Goal: Communication & Community: Share content

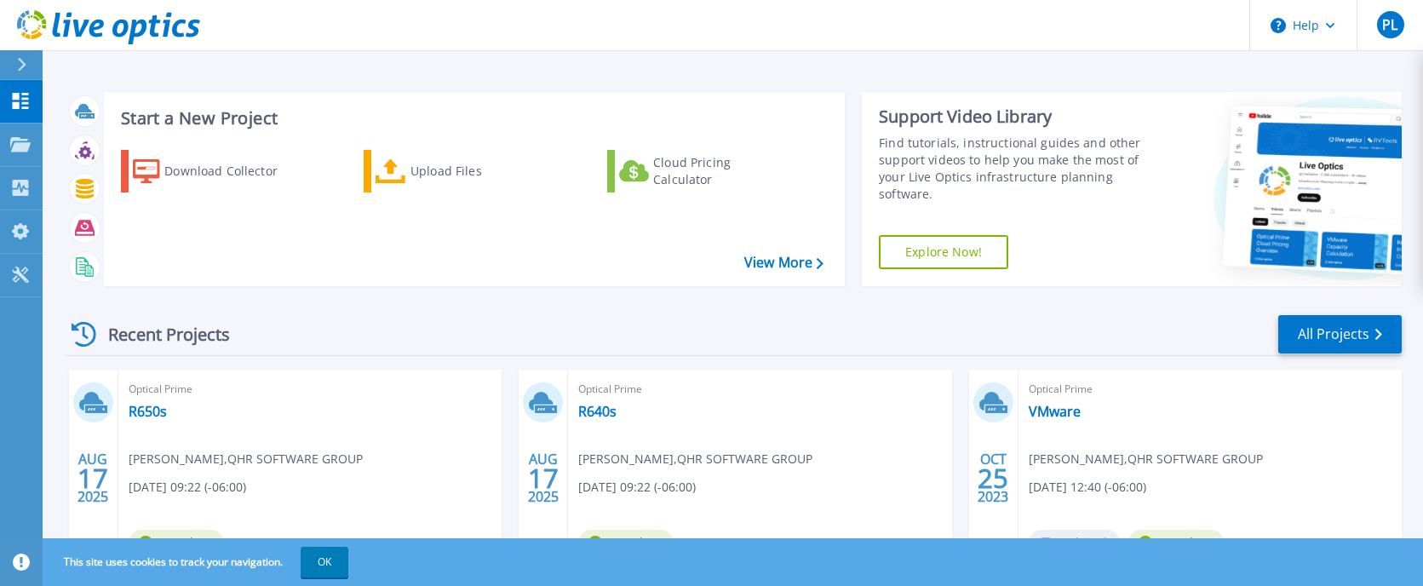
scroll to position [170, 0]
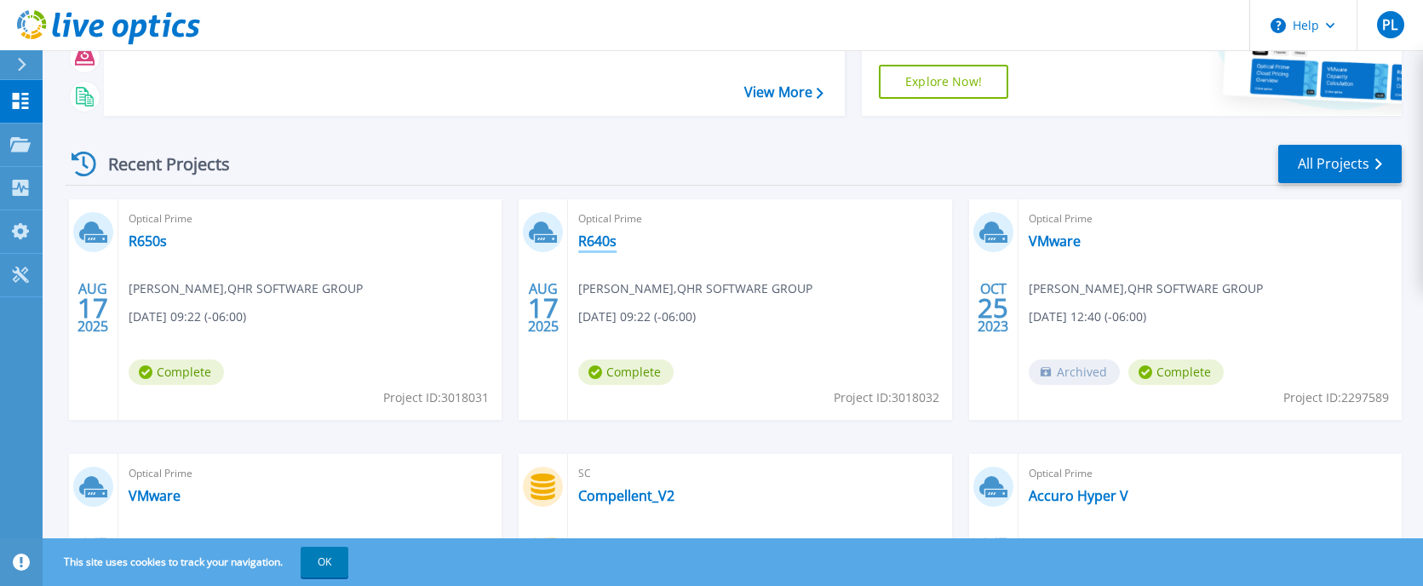
click at [592, 239] on link "R640s" at bounding box center [597, 240] width 38 height 17
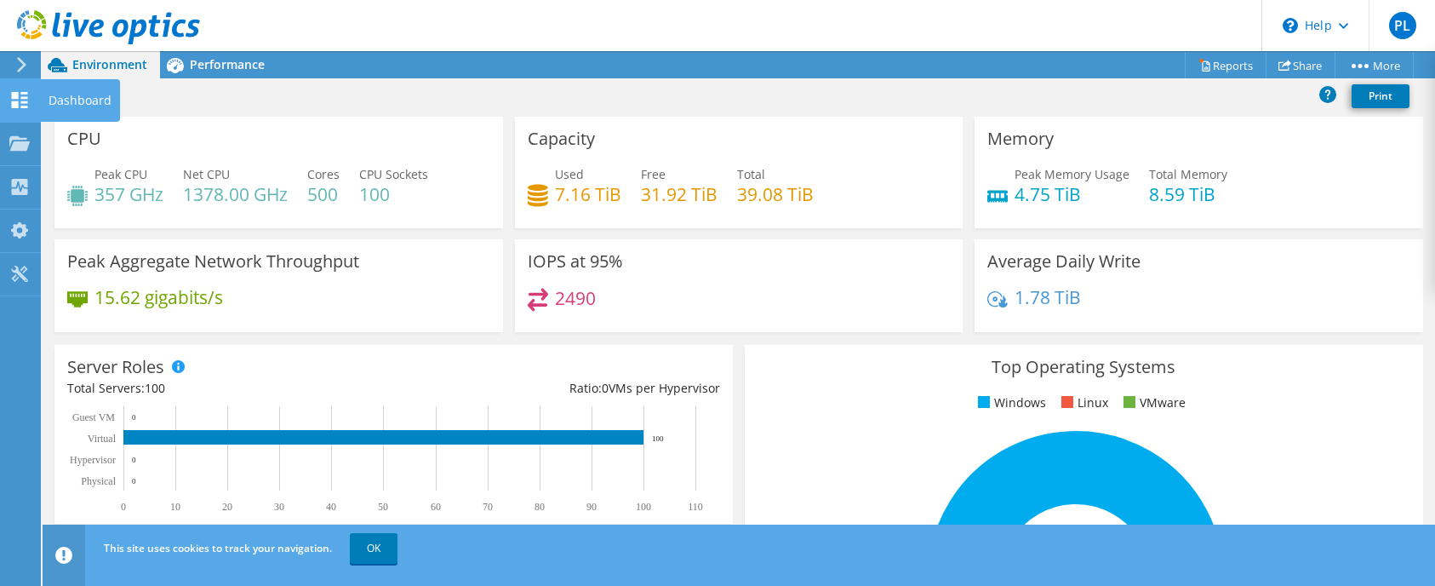
click at [27, 98] on use at bounding box center [20, 100] width 16 height 16
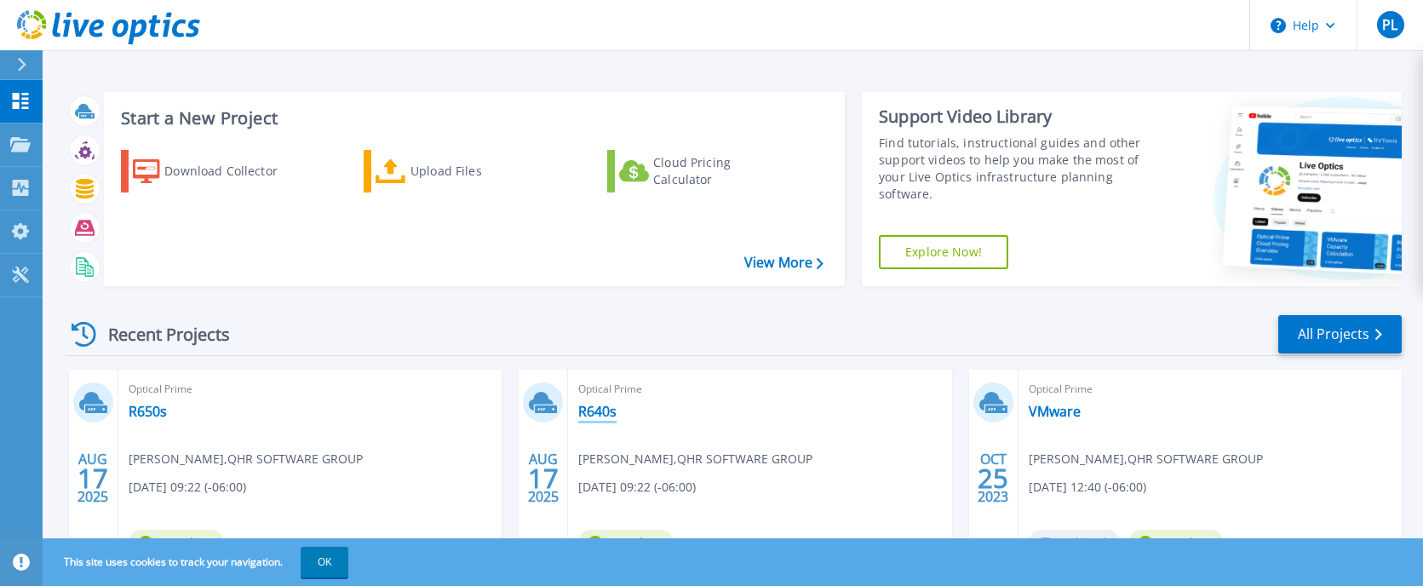
click at [596, 408] on link "R640s" at bounding box center [597, 411] width 38 height 17
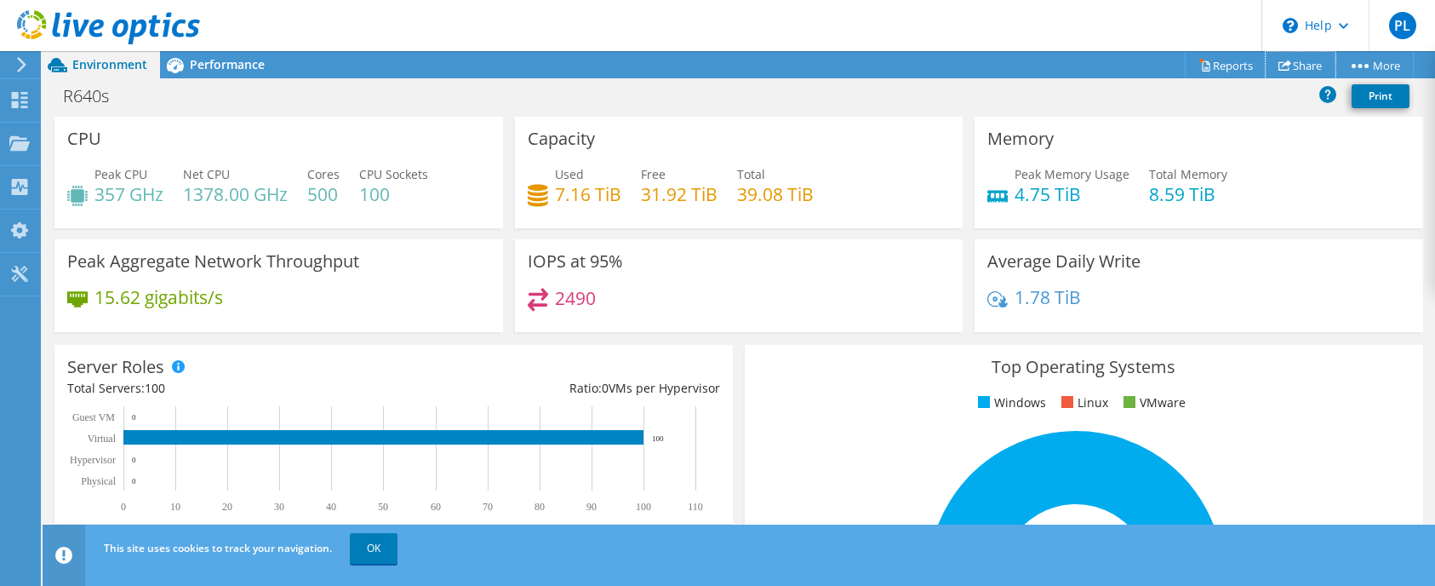
click at [1309, 58] on link "Share" at bounding box center [1301, 65] width 70 height 26
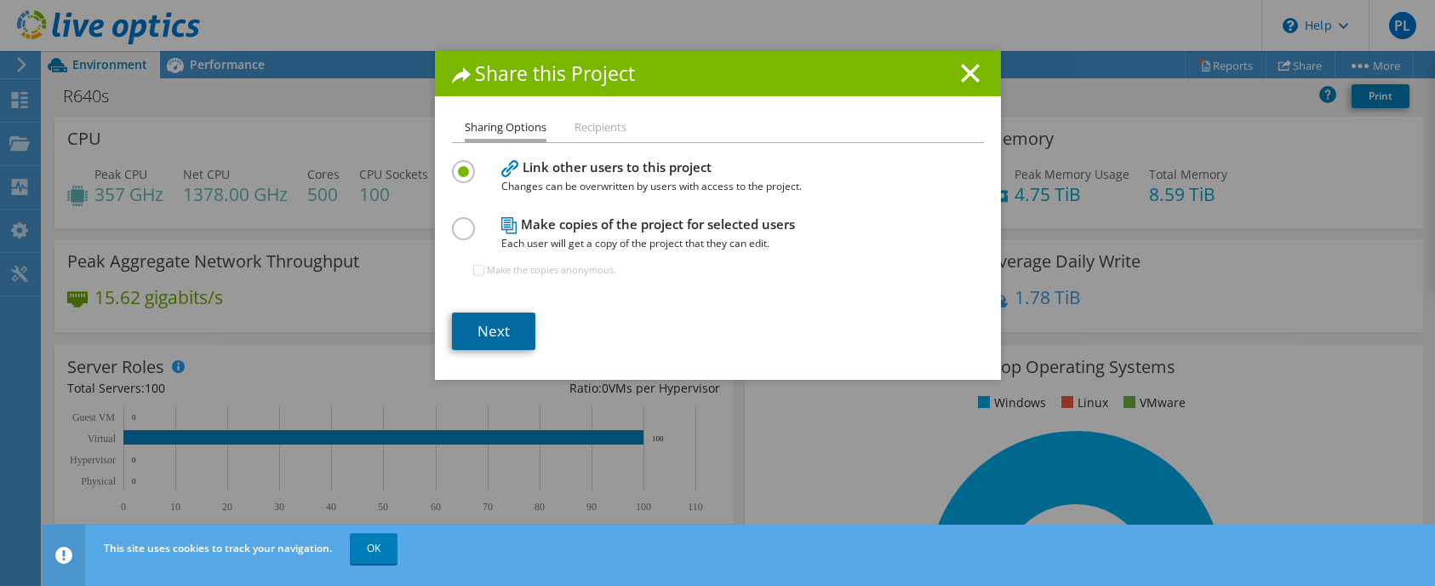
click at [474, 331] on link "Next" at bounding box center [493, 330] width 83 height 37
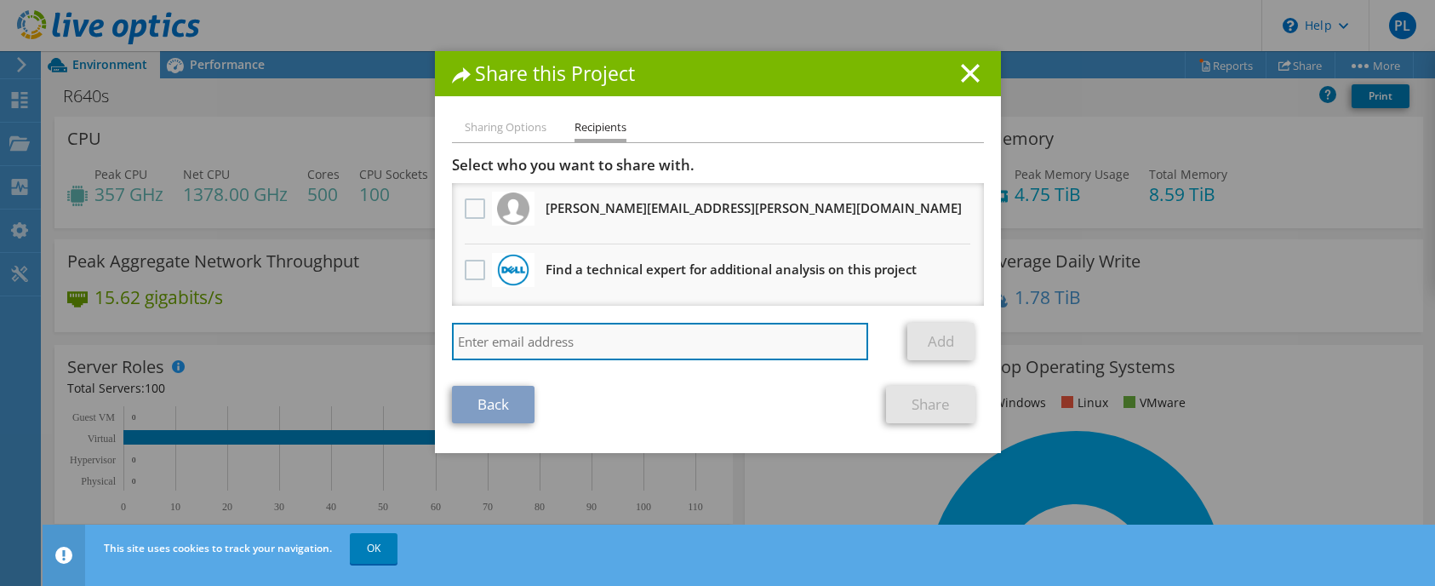
click at [630, 337] on input "search" at bounding box center [660, 341] width 417 height 37
click at [629, 335] on input "search" at bounding box center [660, 341] width 417 height 37
click at [546, 347] on input "search" at bounding box center [660, 341] width 417 height 37
click at [507, 335] on input "search" at bounding box center [660, 341] width 417 height 37
click at [541, 341] on input "search" at bounding box center [660, 341] width 417 height 37
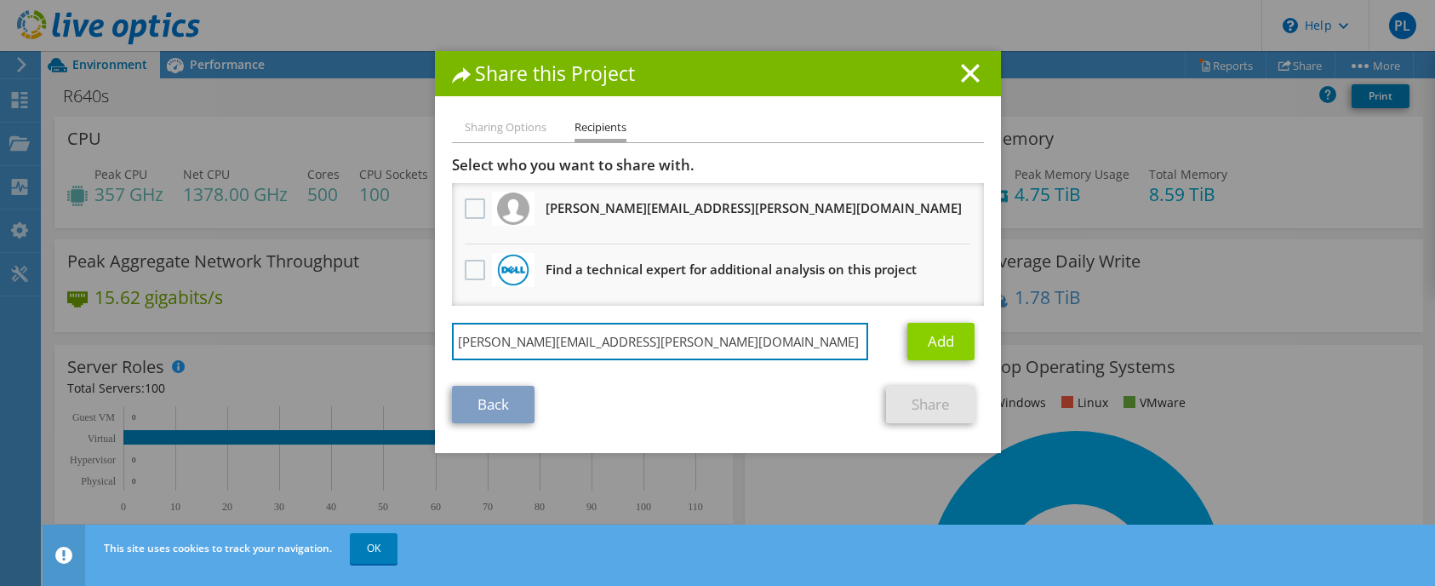
type input "[PERSON_NAME][EMAIL_ADDRESS][PERSON_NAME][DOMAIN_NAME]"
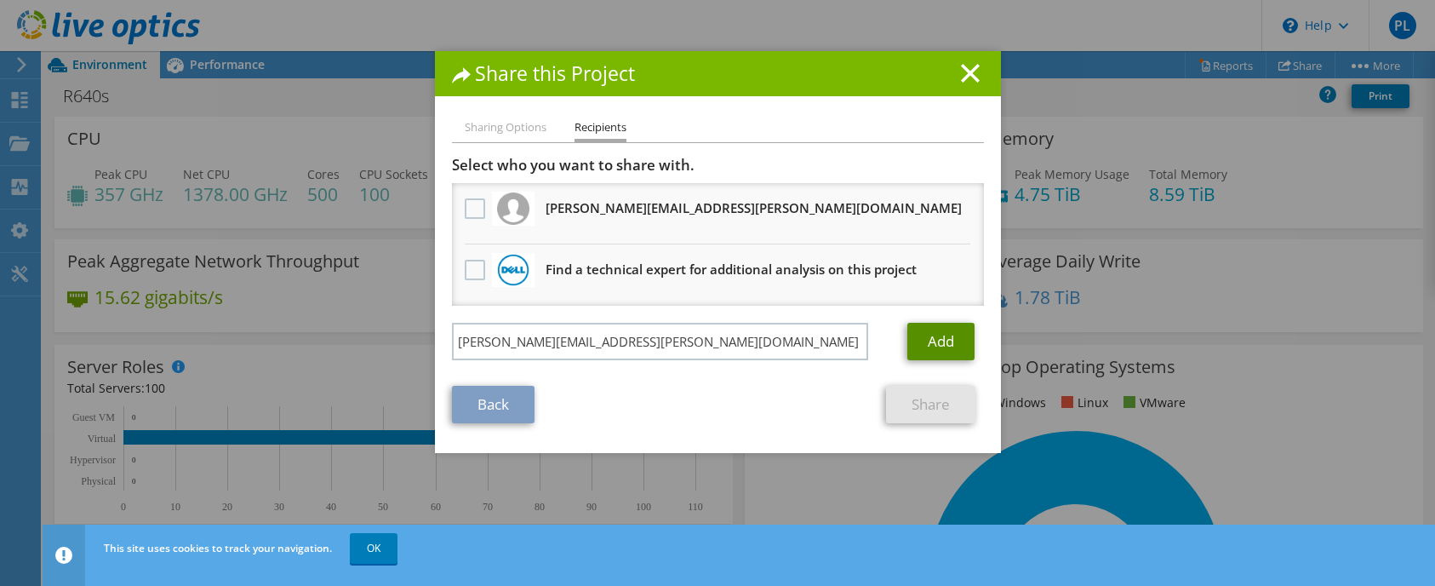
click at [922, 341] on link "Add" at bounding box center [941, 341] width 67 height 37
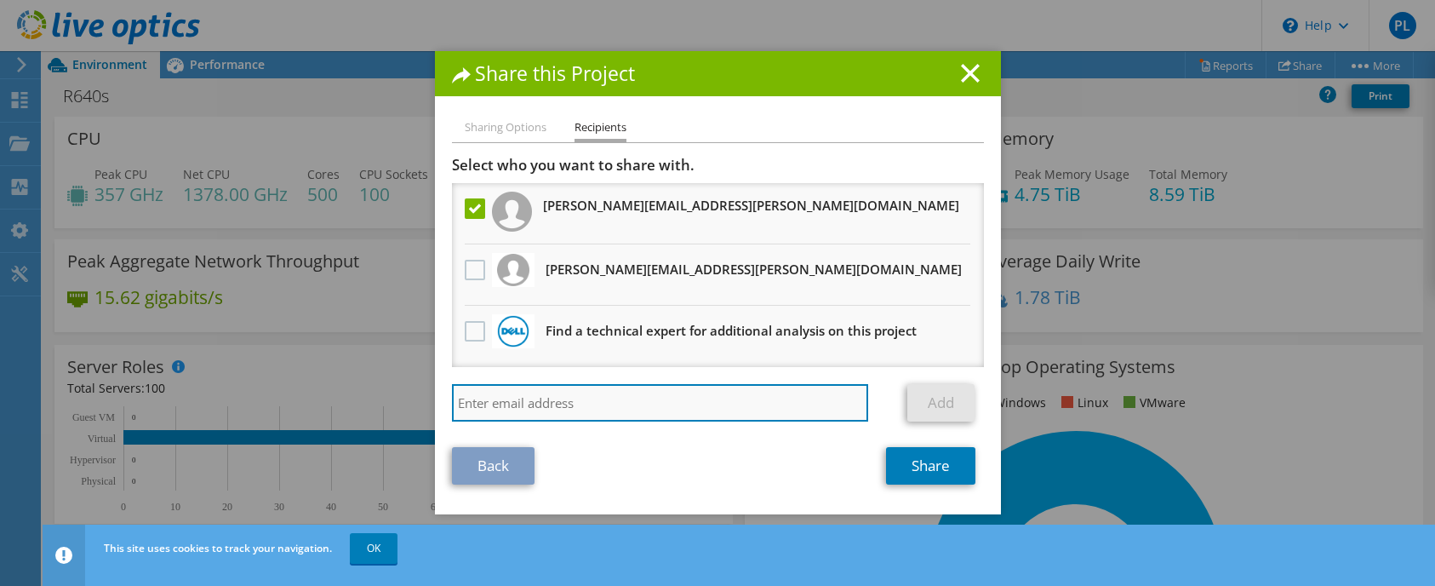
click at [567, 405] on input "search" at bounding box center [660, 402] width 417 height 37
type input "[PERSON_NAME][EMAIL_ADDRESS][PERSON_NAME][DOMAIN_NAME]"
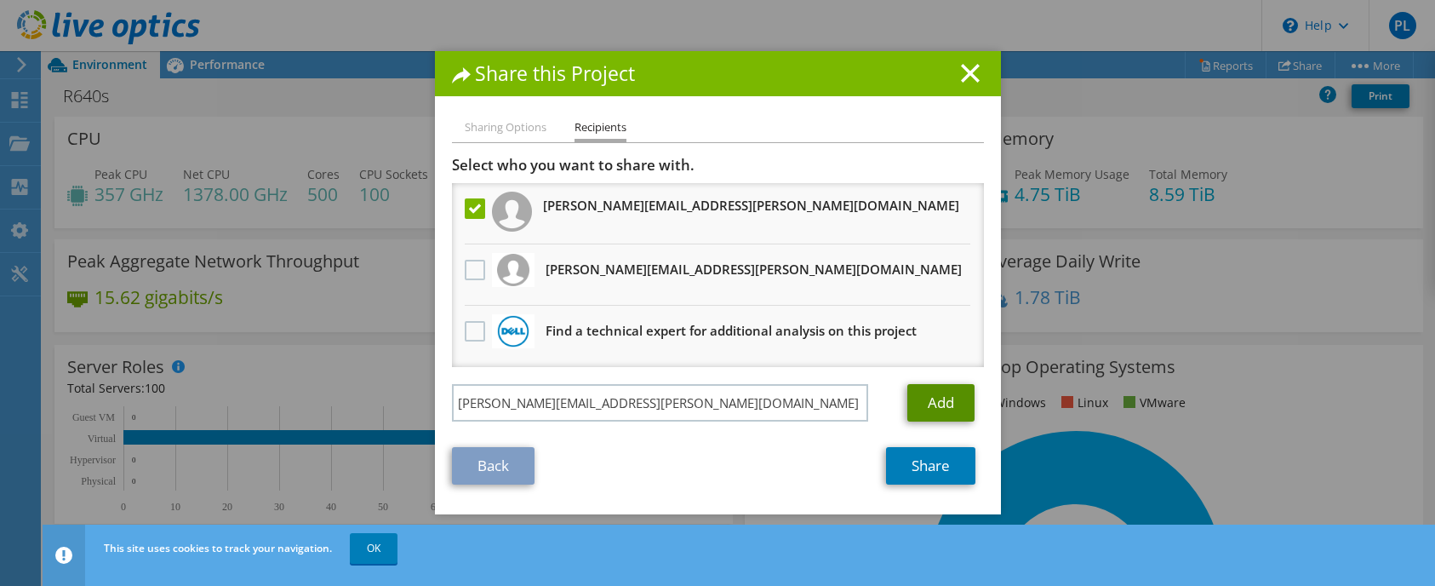
click at [945, 393] on link "Add" at bounding box center [941, 402] width 67 height 37
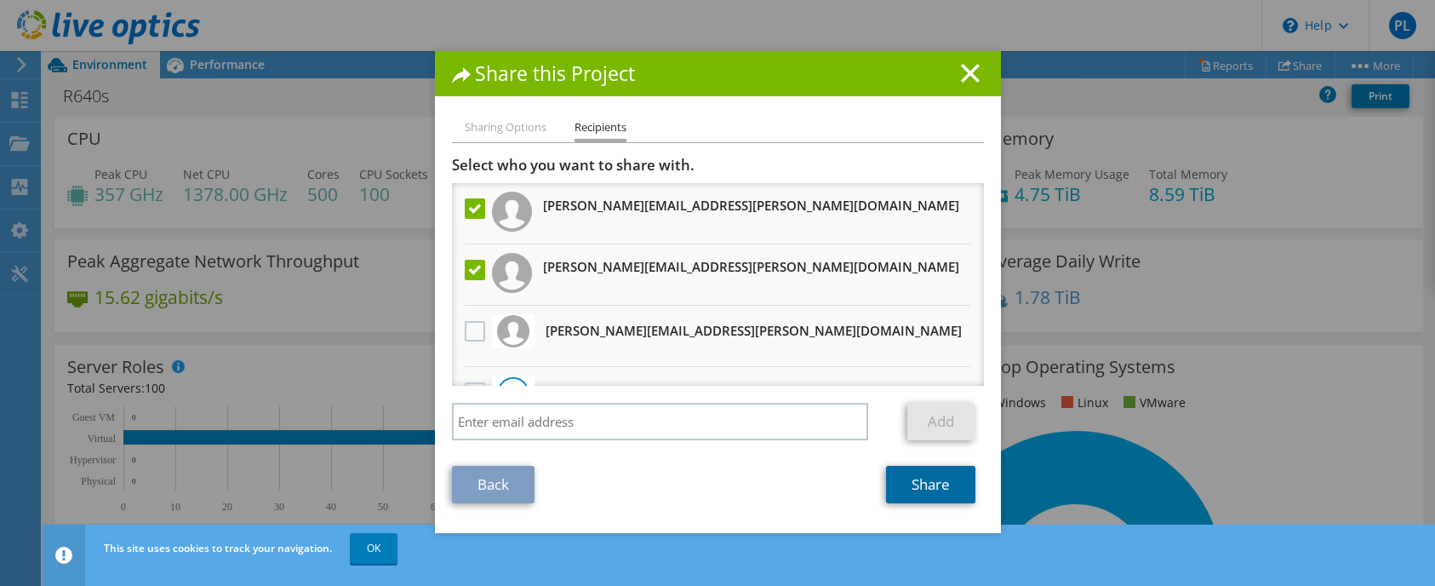
click at [901, 481] on link "Share" at bounding box center [930, 484] width 89 height 37
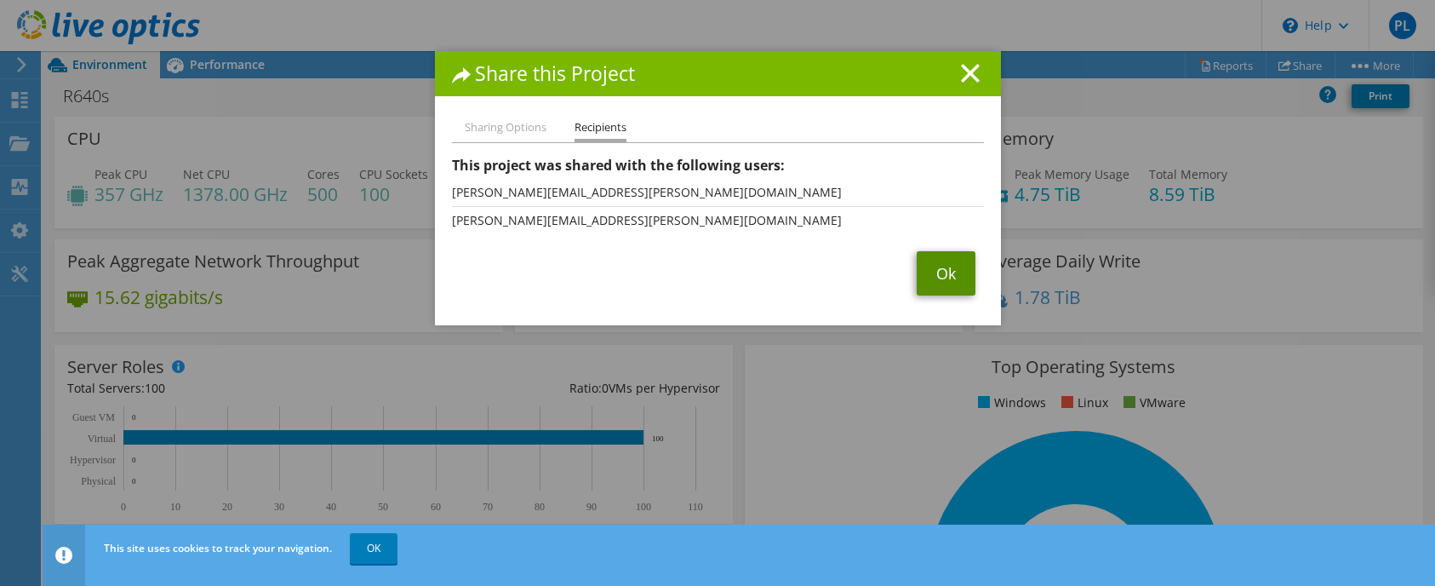
click at [933, 278] on link "Ok" at bounding box center [946, 273] width 59 height 44
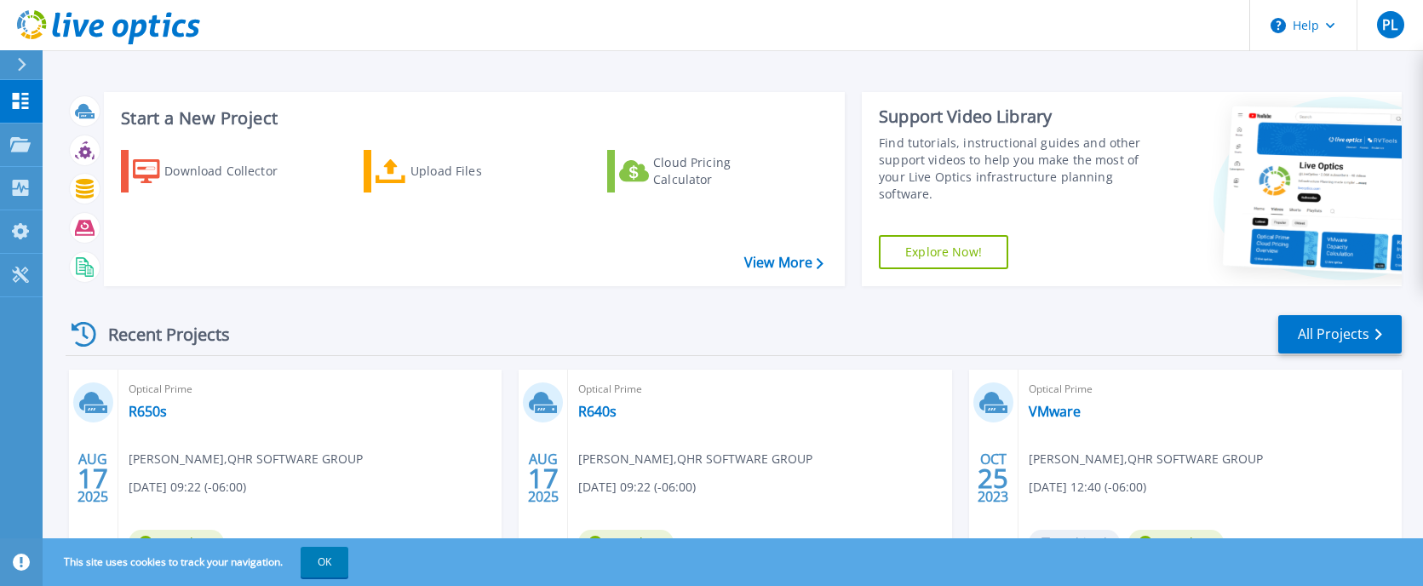
click at [145, 397] on span "Optical Prime" at bounding box center [310, 389] width 363 height 19
click at [146, 401] on div "Optical Prime R650s [PERSON_NAME] , QHR SOFTWARE GROUP [DATE] 09:22 (-06:00) Co…" at bounding box center [309, 479] width 383 height 220
click at [146, 406] on link "R650s" at bounding box center [148, 411] width 38 height 17
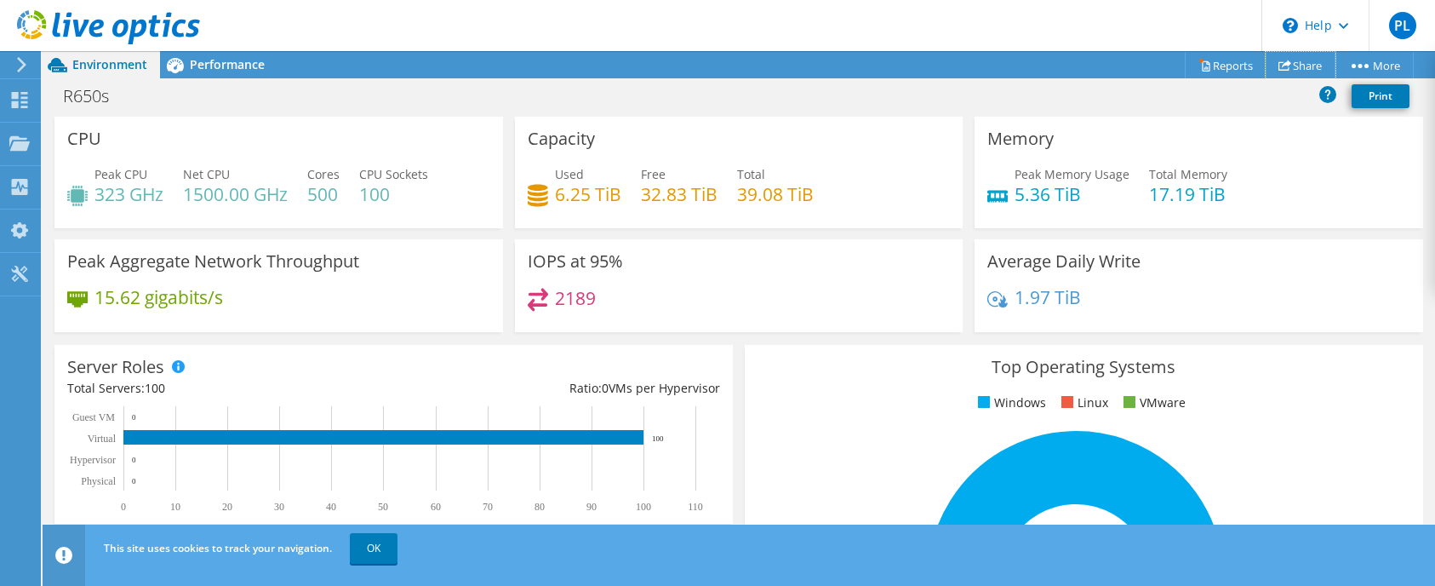
click at [1285, 71] on link "Share" at bounding box center [1301, 65] width 70 height 26
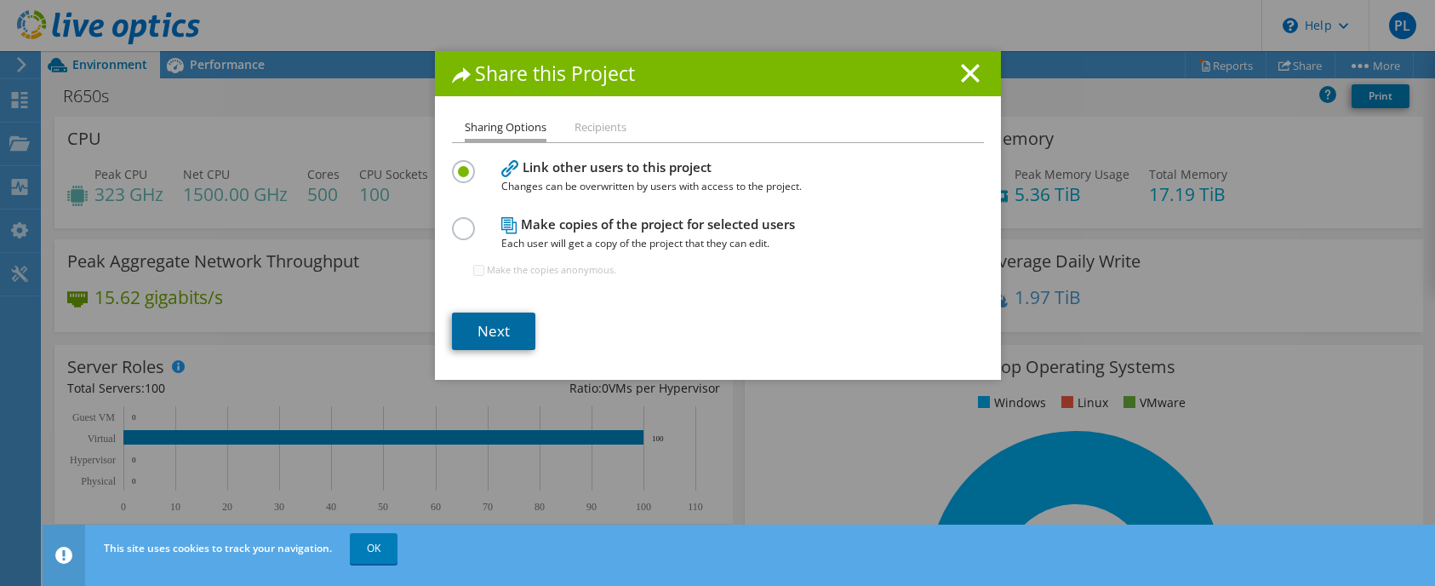
click at [485, 340] on link "Next" at bounding box center [493, 330] width 83 height 37
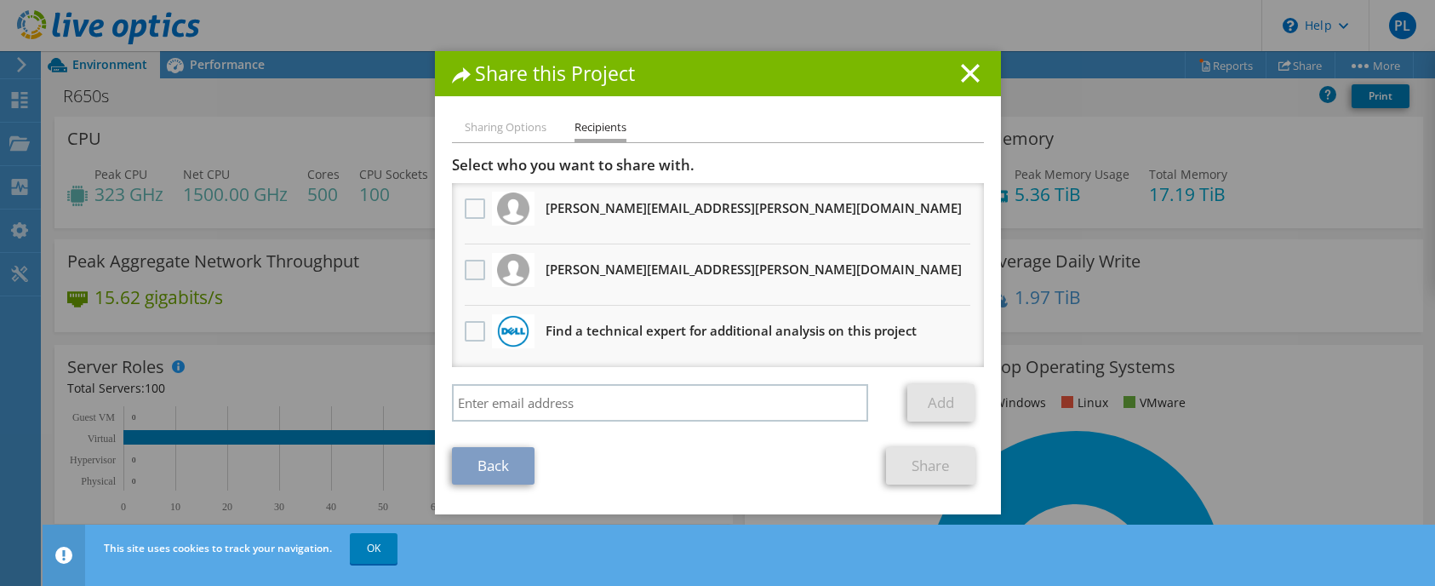
click at [465, 273] on label at bounding box center [477, 270] width 25 height 20
click at [0, 0] on input "checkbox" at bounding box center [0, 0] width 0 height 0
click at [465, 204] on label at bounding box center [477, 208] width 25 height 20
click at [0, 0] on input "checkbox" at bounding box center [0, 0] width 0 height 0
click at [891, 465] on link "Share" at bounding box center [930, 465] width 89 height 37
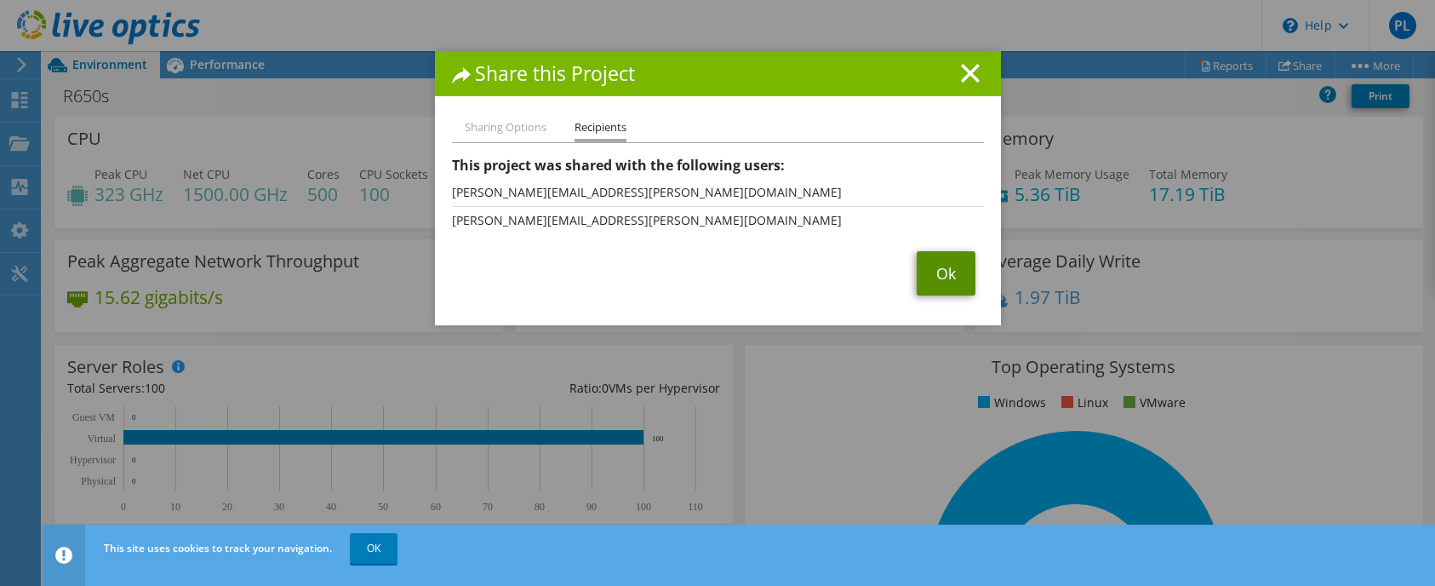
click at [917, 281] on link "Ok" at bounding box center [946, 273] width 59 height 44
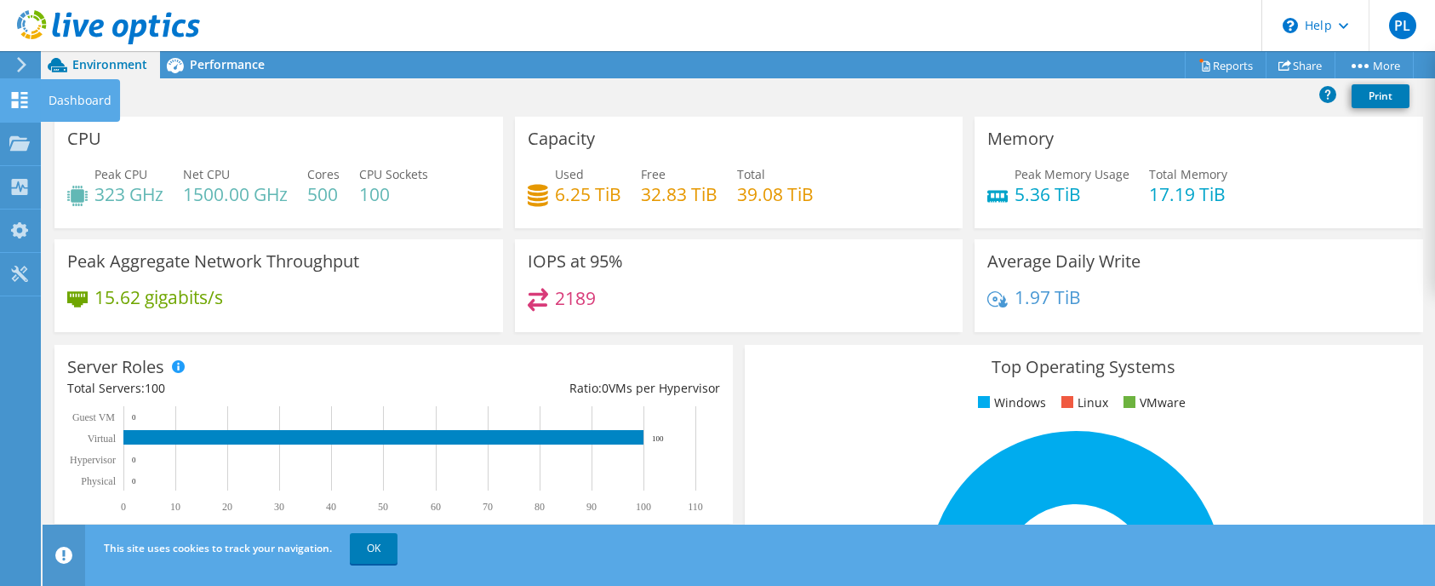
click at [14, 103] on use at bounding box center [20, 100] width 16 height 16
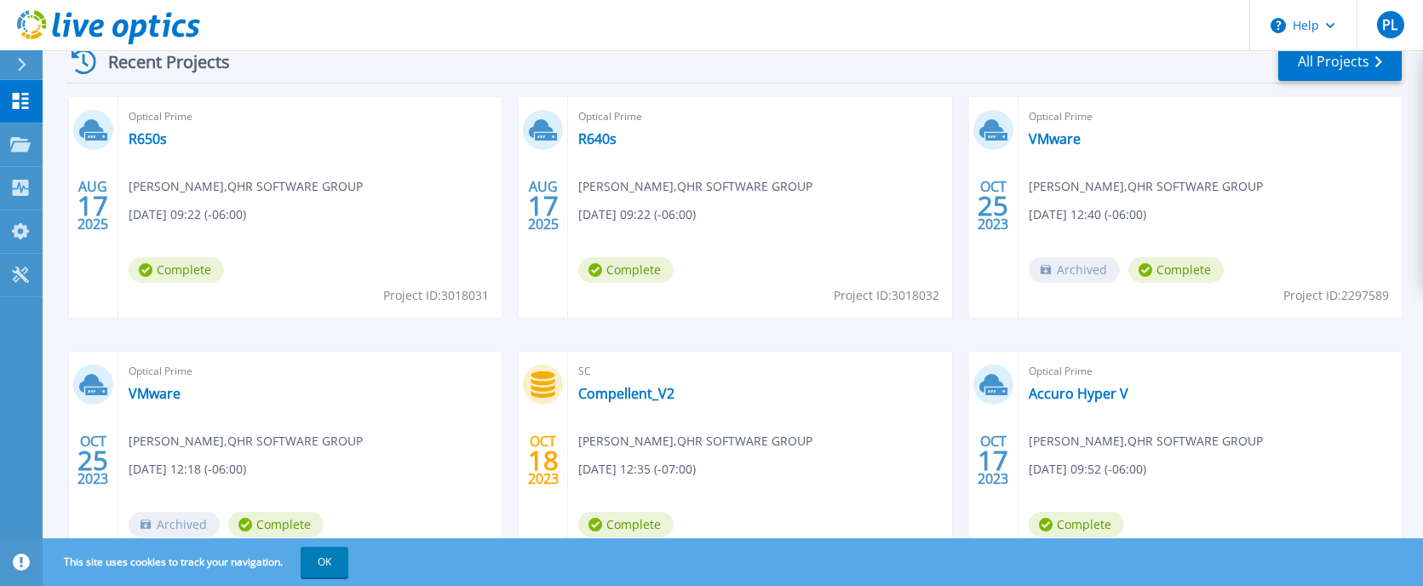
scroll to position [17, 0]
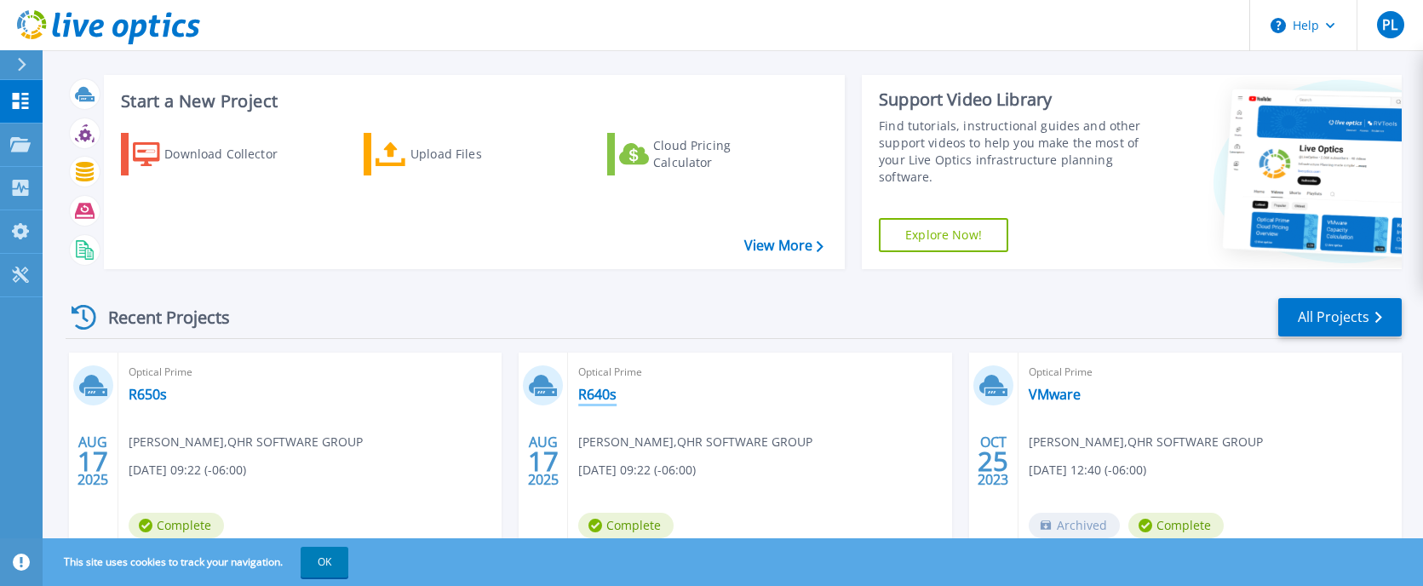
click at [602, 388] on link "R640s" at bounding box center [597, 394] width 38 height 17
